Goal: Information Seeking & Learning: Learn about a topic

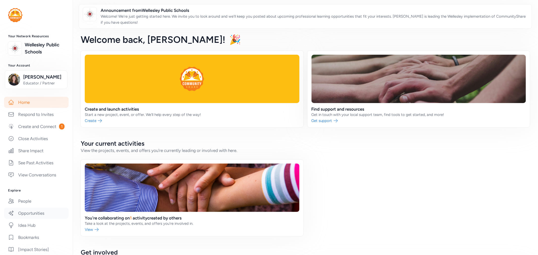
click at [32, 219] on link "Opportunities" at bounding box center [36, 213] width 65 height 11
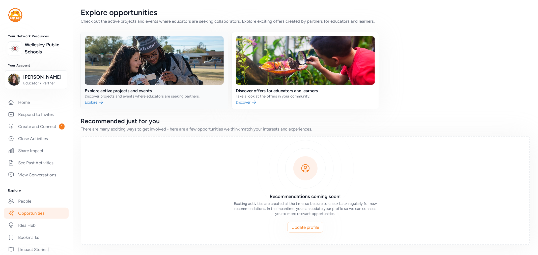
click at [176, 89] on link at bounding box center [154, 70] width 147 height 77
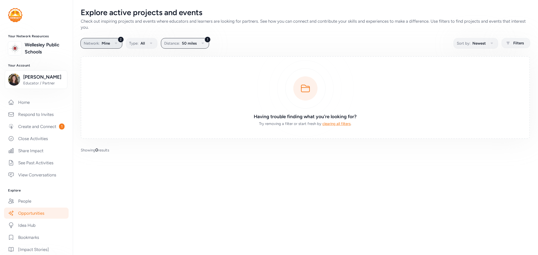
click at [119, 45] on button "2 Network: Mine" at bounding box center [101, 43] width 42 height 11
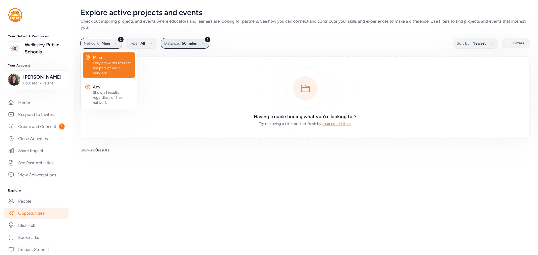
click at [191, 40] on span "50 miles" at bounding box center [189, 43] width 15 height 6
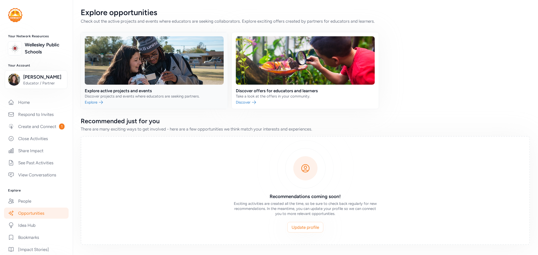
click at [131, 91] on link at bounding box center [154, 70] width 147 height 77
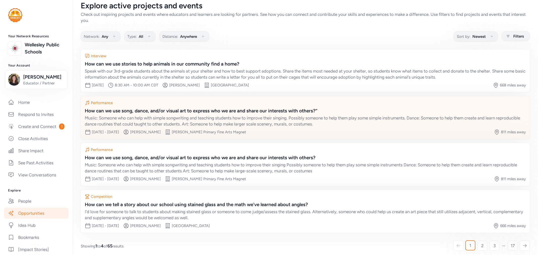
scroll to position [9, 0]
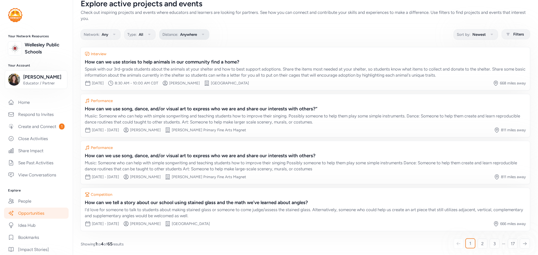
click at [180, 35] on span "Anywhere" at bounding box center [188, 35] width 17 height 6
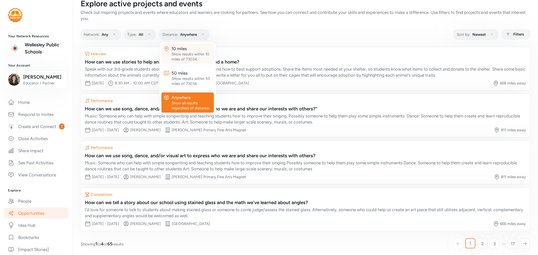
click at [191, 56] on div "Show results within 10 miles of 73034." at bounding box center [192, 57] width 40 height 10
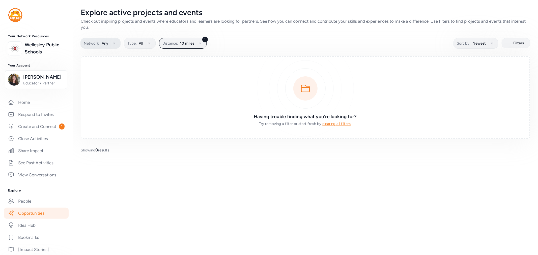
click at [93, 48] on button "Network: Any" at bounding box center [100, 43] width 40 height 11
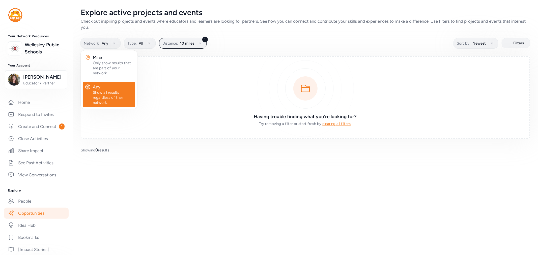
click at [26, 219] on link "Opportunities" at bounding box center [36, 213] width 65 height 11
